Goal: Task Accomplishment & Management: Use online tool/utility

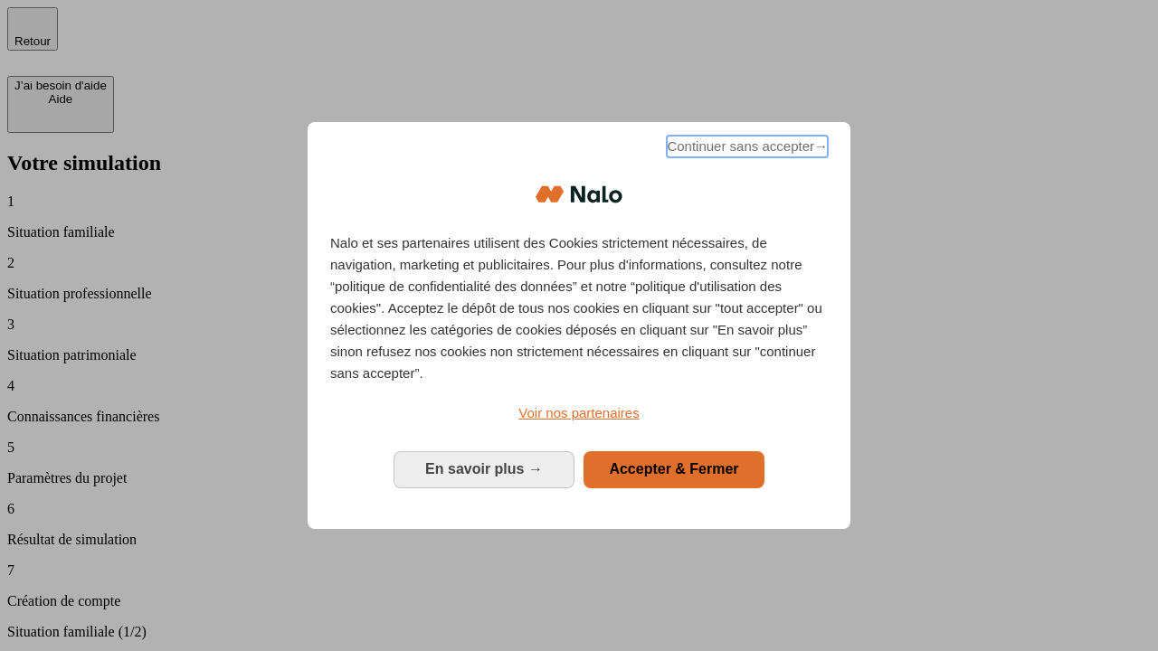
click at [745, 149] on span "Continuer sans accepter →" at bounding box center [747, 147] width 161 height 22
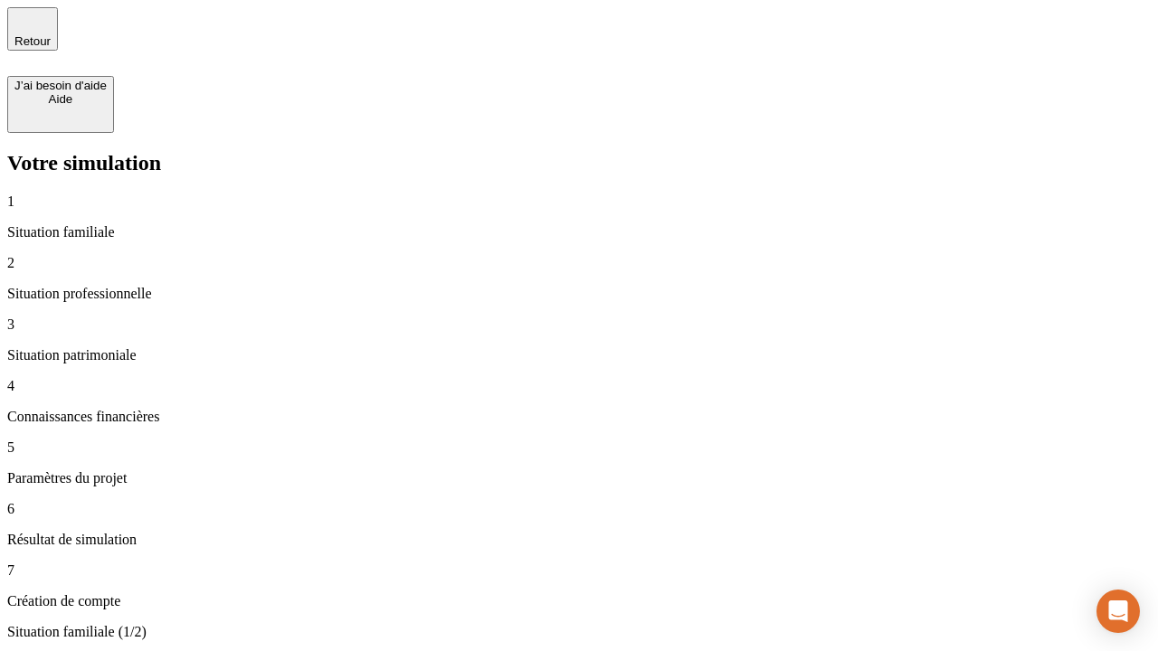
type input "30 000"
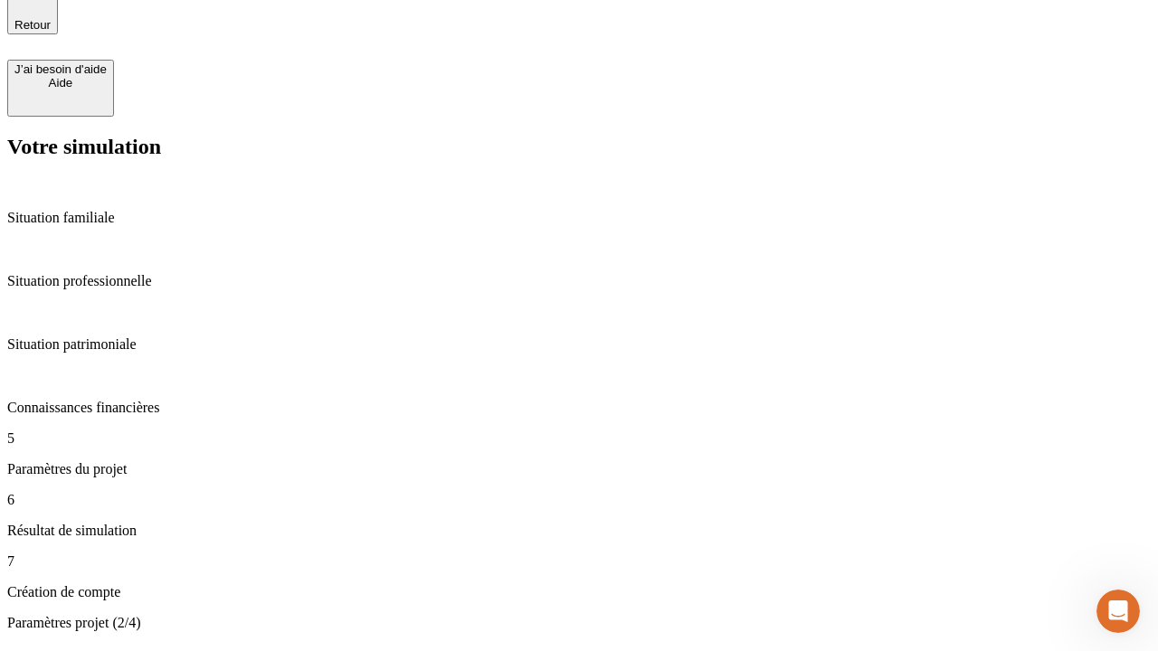
type input "25"
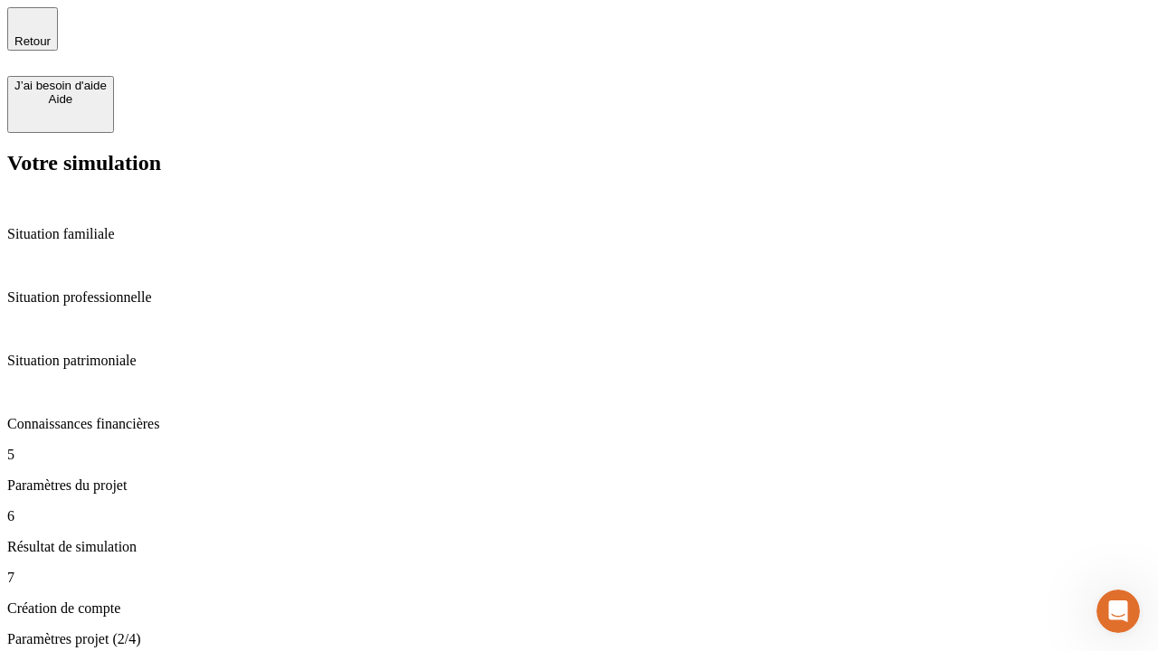
type input "1 000"
type input "640"
